Goal: Information Seeking & Learning: Learn about a topic

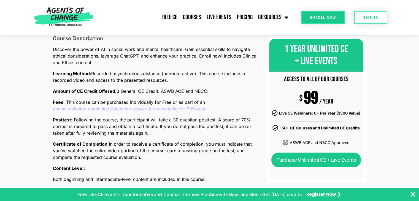
scroll to position [214, 0]
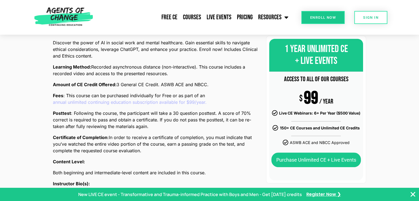
click at [91, 101] on link "annual unlimited continuing education subscription available for $99/year." at bounding box center [130, 102] width 154 height 7
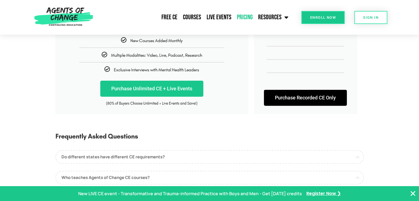
scroll to position [183, 0]
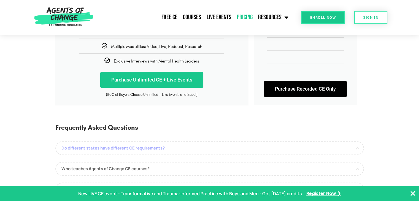
click at [118, 149] on link "Do different states have different CE requirements?" at bounding box center [209, 148] width 308 height 14
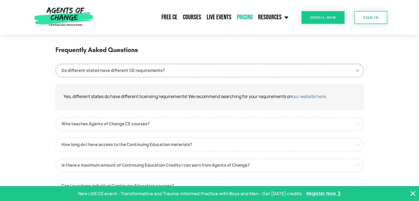
scroll to position [262, 0]
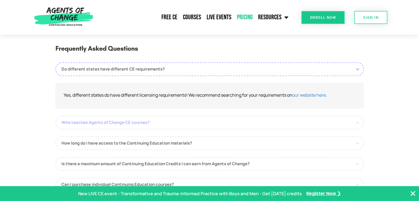
click at [128, 122] on link "Who teaches Agents of Change CE courses?" at bounding box center [209, 123] width 308 height 14
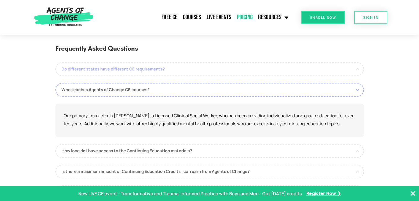
click at [143, 69] on link "Do different states have different CE requirements?" at bounding box center [209, 69] width 308 height 14
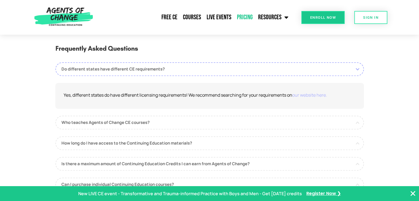
click at [301, 94] on link "our website here." at bounding box center [309, 95] width 35 height 6
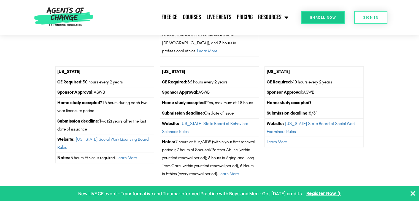
scroll to position [195, 0]
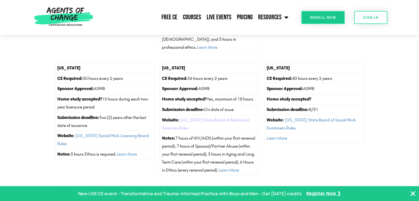
click at [194, 117] on link "California State Board of Behavioral Sciences Rules" at bounding box center [205, 123] width 87 height 13
